Goal: Check status: Check status

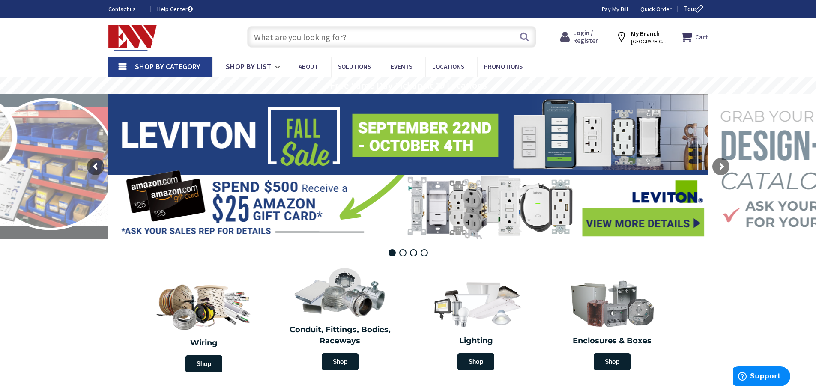
click at [584, 34] on span "Login / Register" at bounding box center [585, 37] width 25 height 16
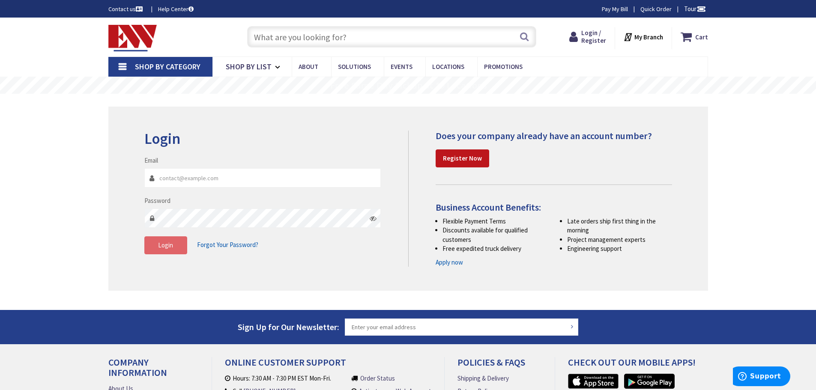
type input "sdepamphilis@electricalconnectioninc.com"
click at [164, 244] on span "Login" at bounding box center [165, 245] width 15 height 8
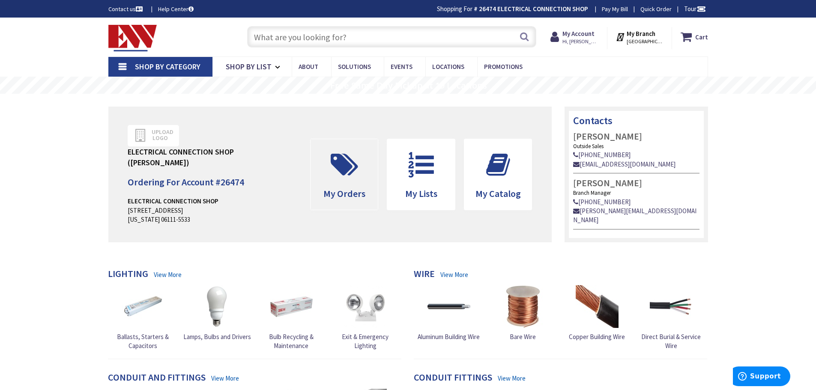
click at [357, 177] on span at bounding box center [344, 165] width 55 height 39
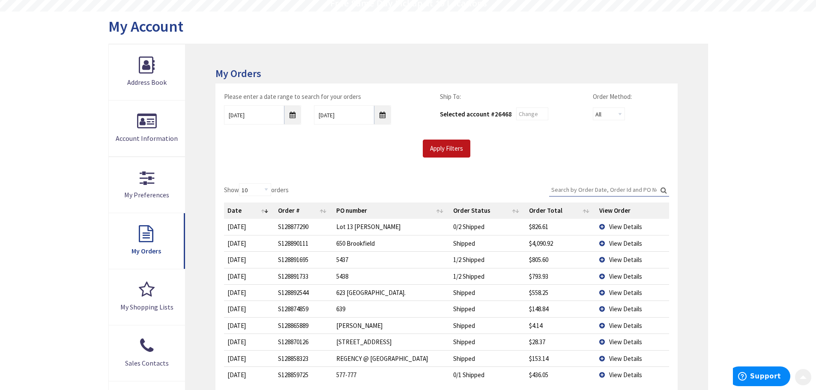
scroll to position [86, 0]
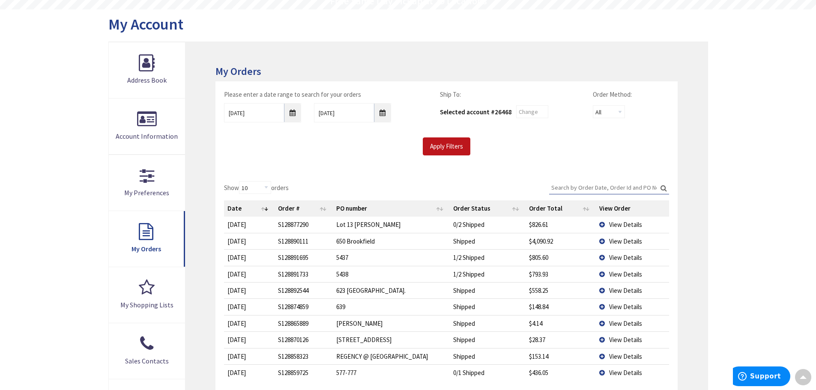
click at [566, 188] on input "Search:" at bounding box center [609, 187] width 120 height 13
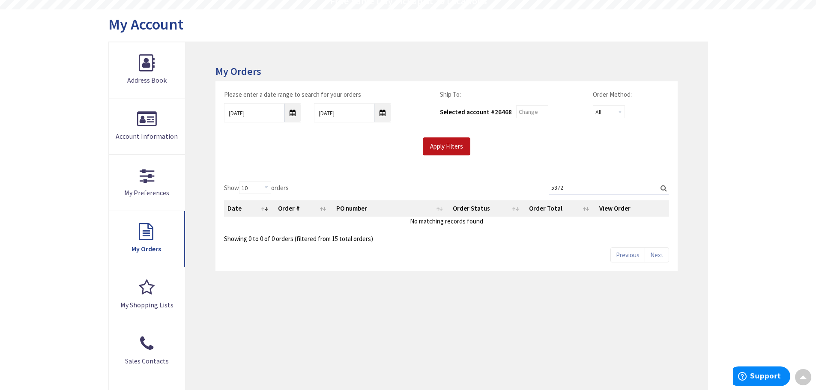
type input "5372"
click at [662, 188] on label "Search: 5372" at bounding box center [609, 187] width 120 height 13
click at [662, 188] on input "5372" at bounding box center [609, 187] width 120 height 13
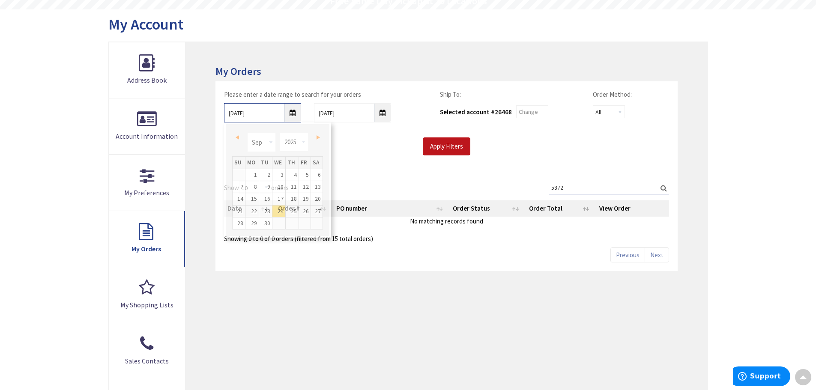
click at [292, 112] on input "9/24/2025" at bounding box center [262, 112] width 77 height 19
click at [268, 141] on select "Jan Feb Mar Apr May Jun Jul Aug Sep Oct Nov Dec" at bounding box center [261, 142] width 29 height 19
click at [254, 224] on link "28" at bounding box center [251, 224] width 13 height 12
type input "04/28/2025"
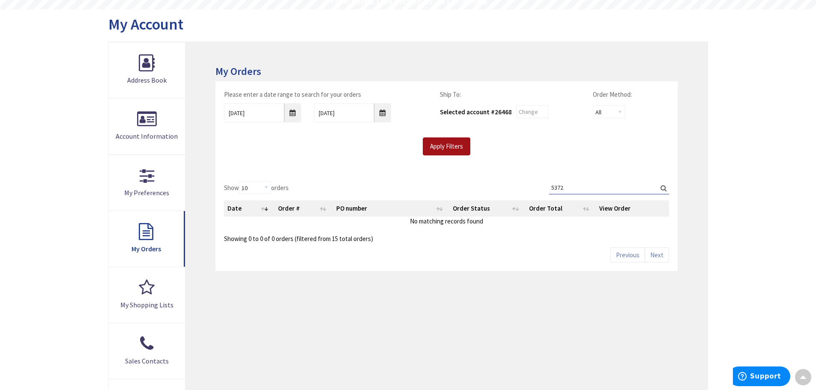
click at [441, 150] on input "Apply Filters" at bounding box center [447, 146] width 48 height 18
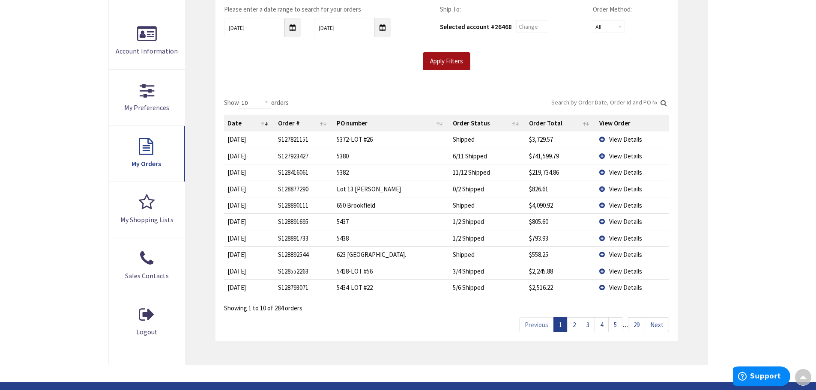
scroll to position [171, 0]
click at [561, 100] on input "Search:" at bounding box center [609, 101] width 120 height 13
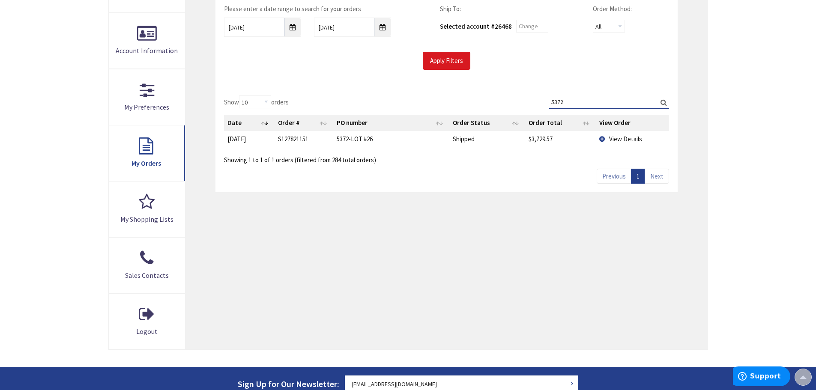
type input "5372"
click at [453, 59] on input "Apply Filters" at bounding box center [447, 61] width 48 height 18
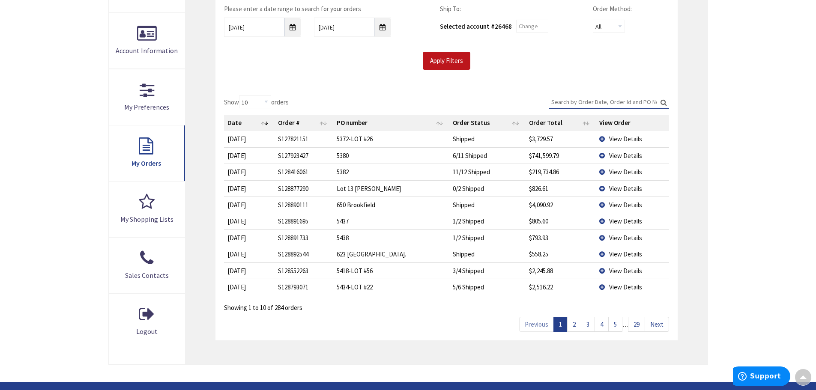
click at [619, 136] on span "View Details" at bounding box center [625, 139] width 33 height 8
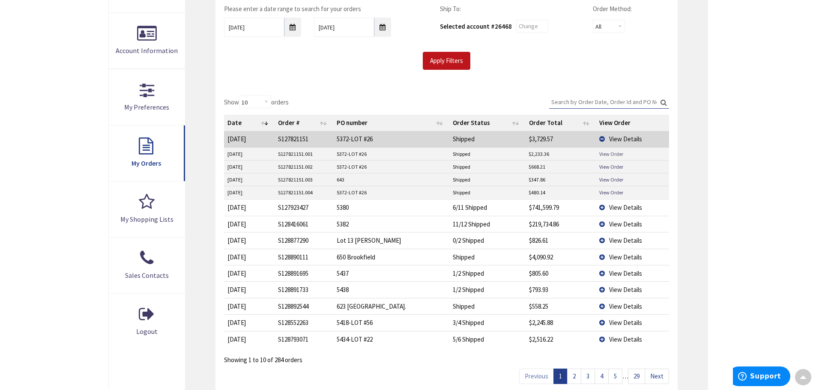
click at [607, 154] on link "View Order" at bounding box center [611, 153] width 24 height 7
click at [605, 135] on td "View Details" at bounding box center [632, 139] width 73 height 16
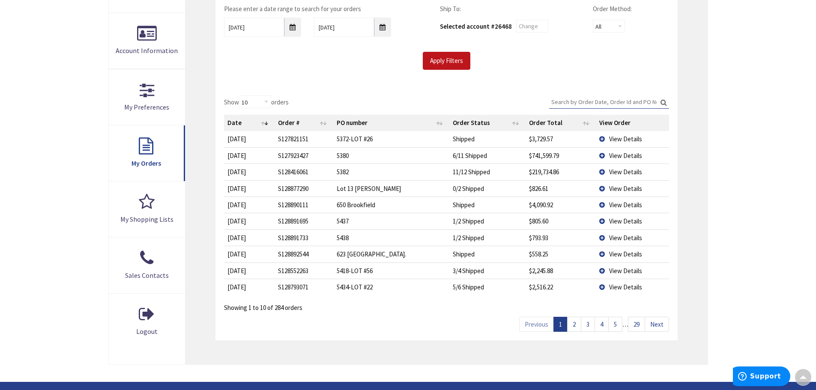
click at [605, 135] on td "View Details" at bounding box center [632, 139] width 73 height 16
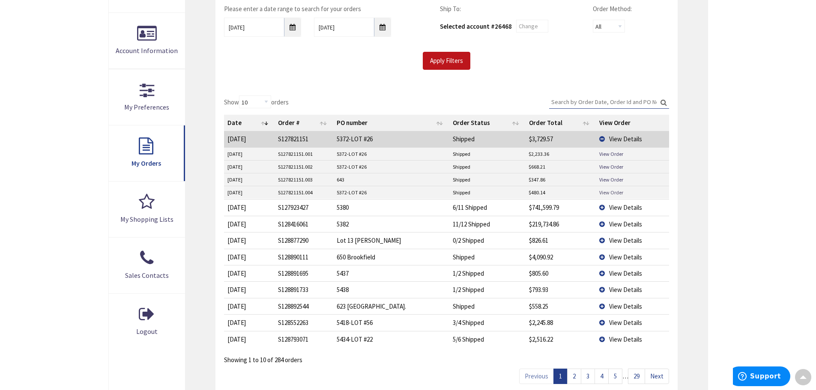
click at [605, 192] on link "View Order" at bounding box center [611, 192] width 24 height 7
click at [606, 179] on link "View Order" at bounding box center [611, 179] width 24 height 7
click at [608, 154] on link "View Order" at bounding box center [611, 153] width 24 height 7
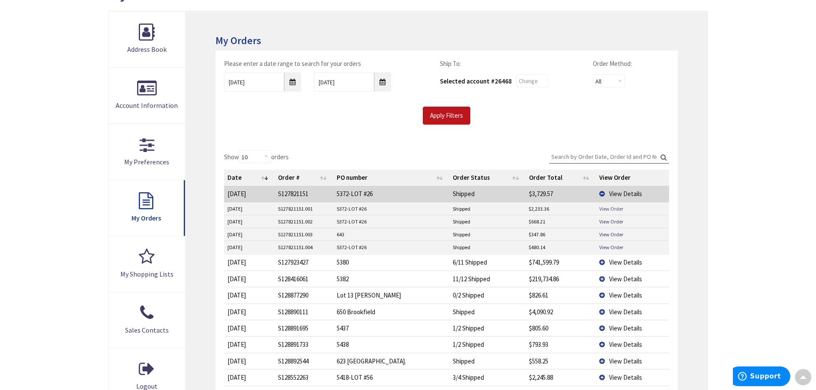
scroll to position [0, 0]
